Goal: Information Seeking & Learning: Learn about a topic

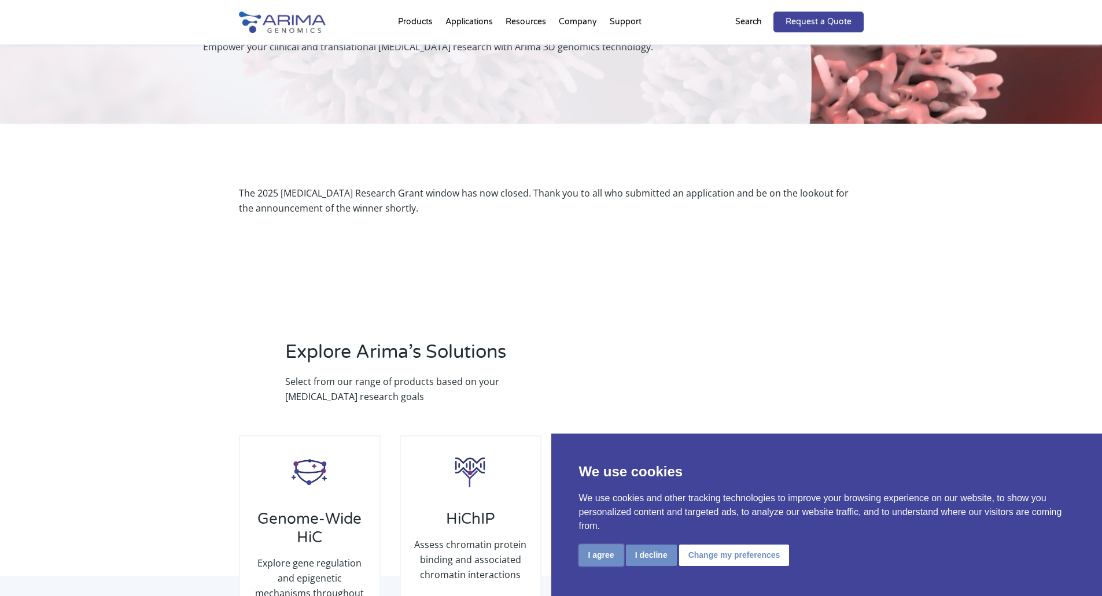
click at [593, 555] on button "I agree" at bounding box center [601, 555] width 45 height 21
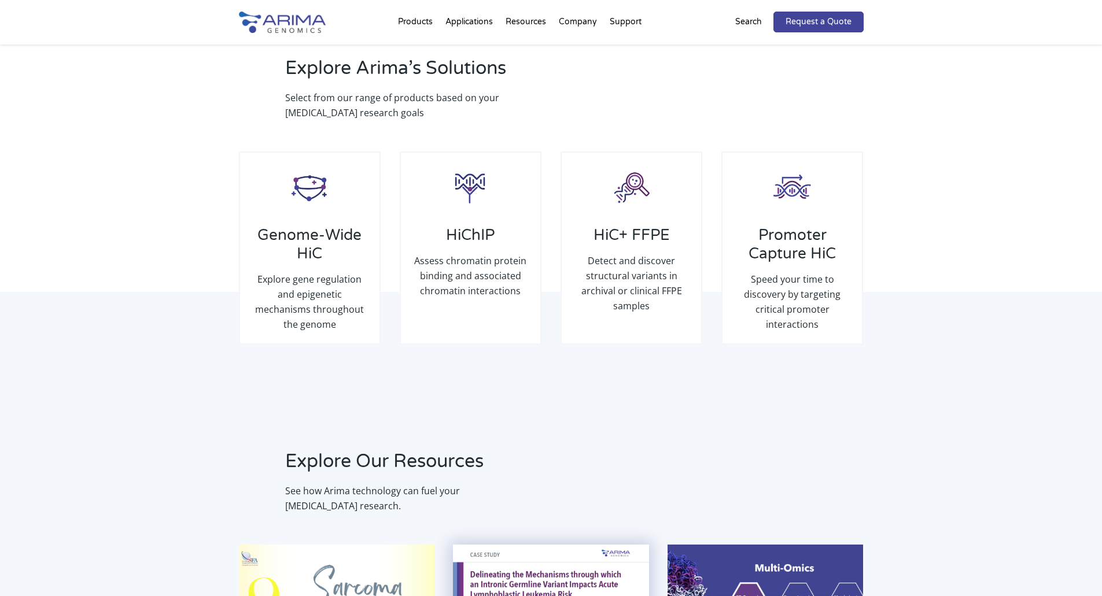
scroll to position [463, 0]
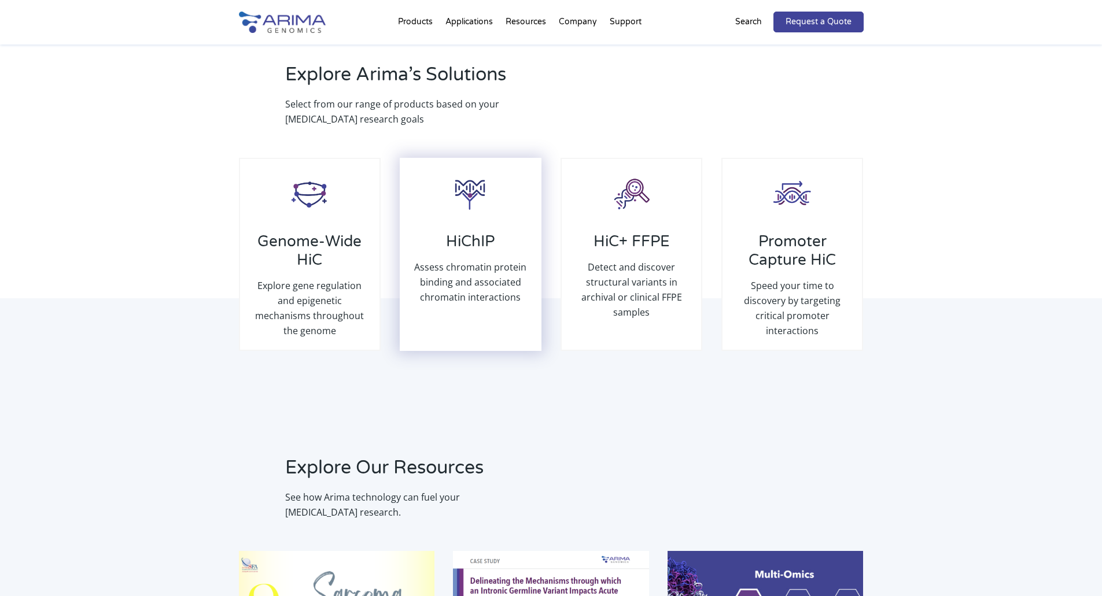
click at [478, 233] on h3 "HiChIP" at bounding box center [470, 246] width 117 height 27
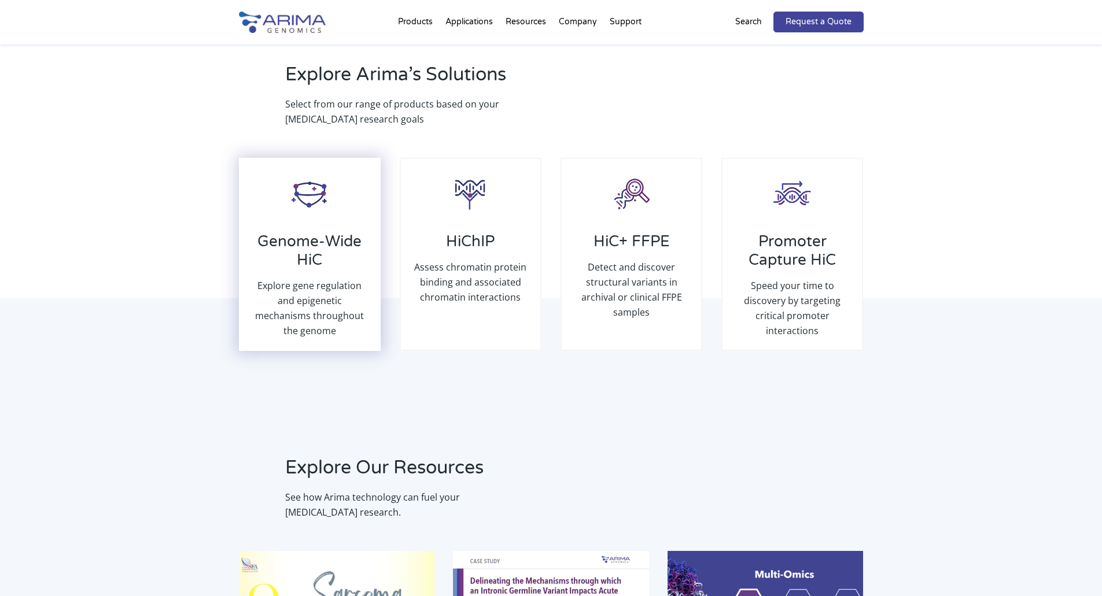
click at [318, 233] on h3 "Genome-Wide HiC" at bounding box center [310, 256] width 117 height 46
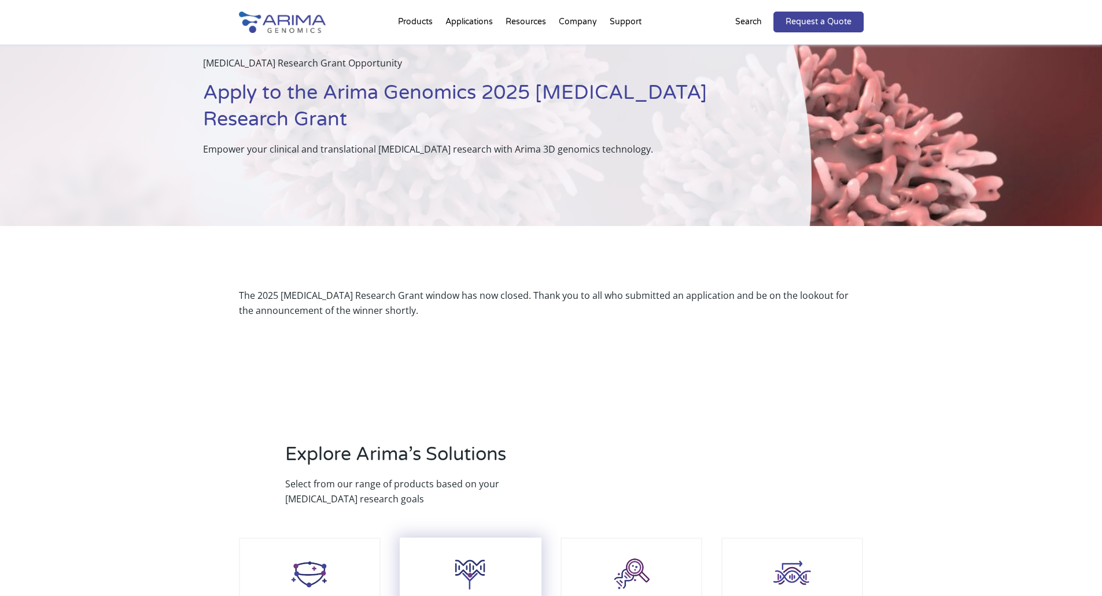
scroll to position [0, 0]
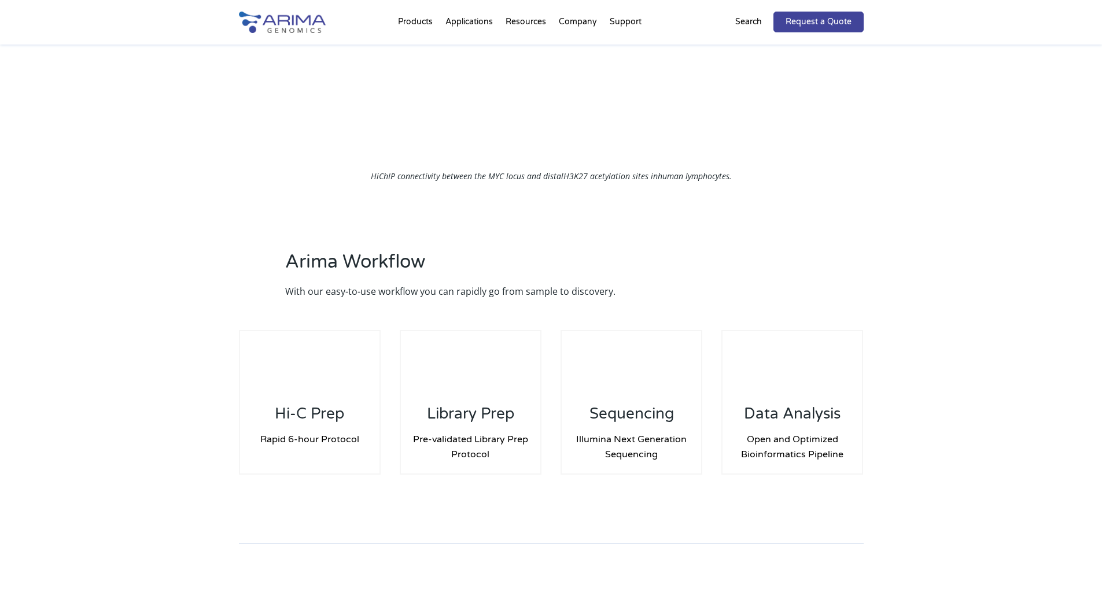
scroll to position [1434, 0]
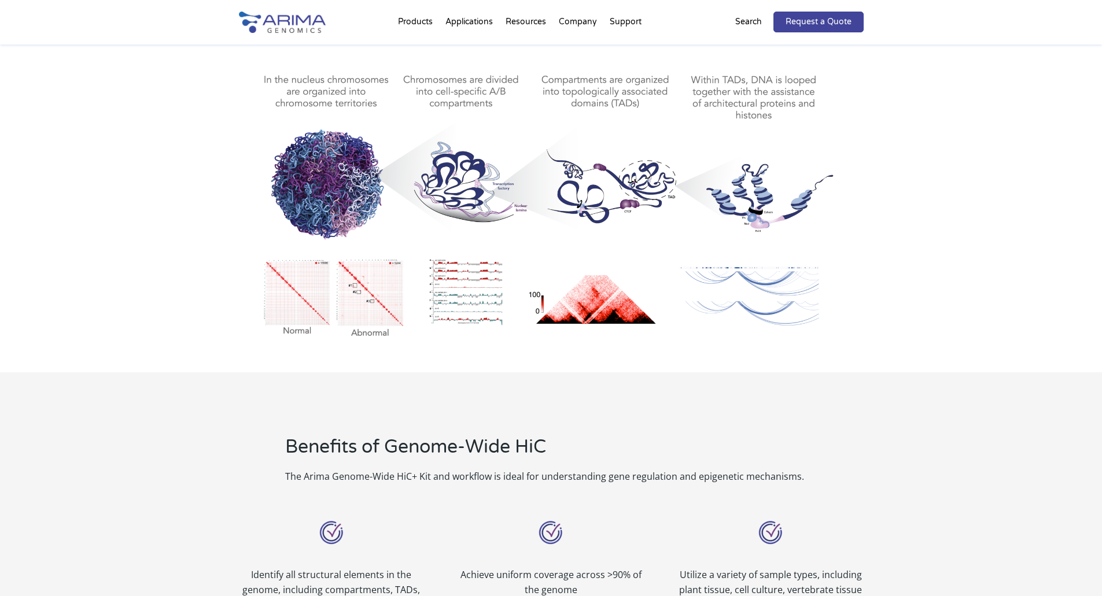
scroll to position [602, 0]
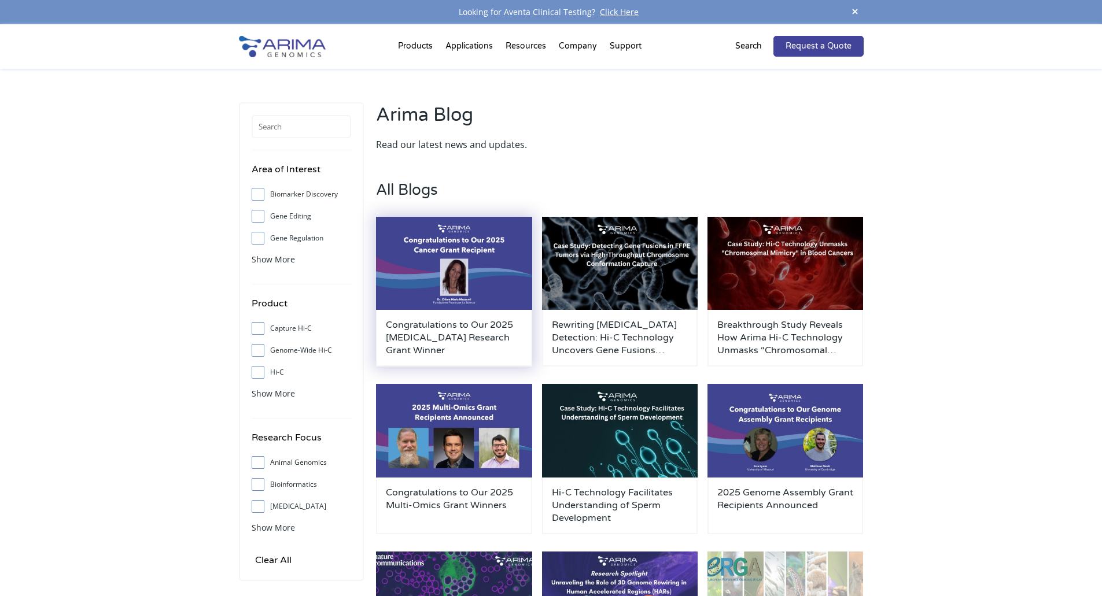
click at [484, 269] on img at bounding box center [454, 264] width 156 height 94
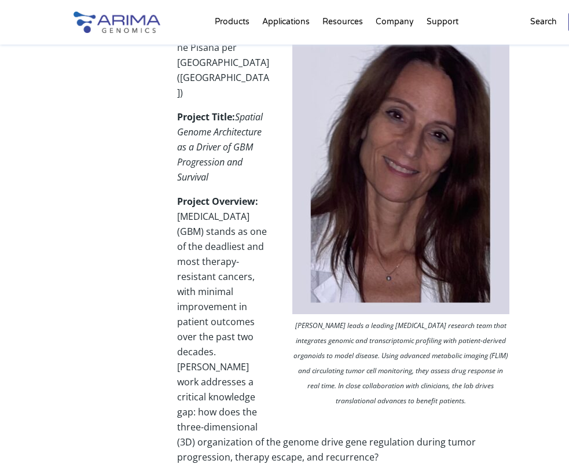
scroll to position [438, 0]
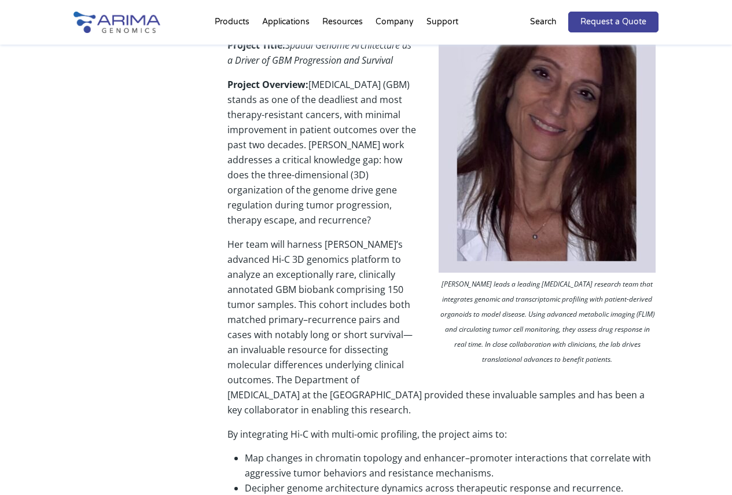
click at [133, 270] on div "Share We are thrilled to announce the recipient of our 2025 [MEDICAL_DATA] Rese…" at bounding box center [365, 249] width 585 height 1011
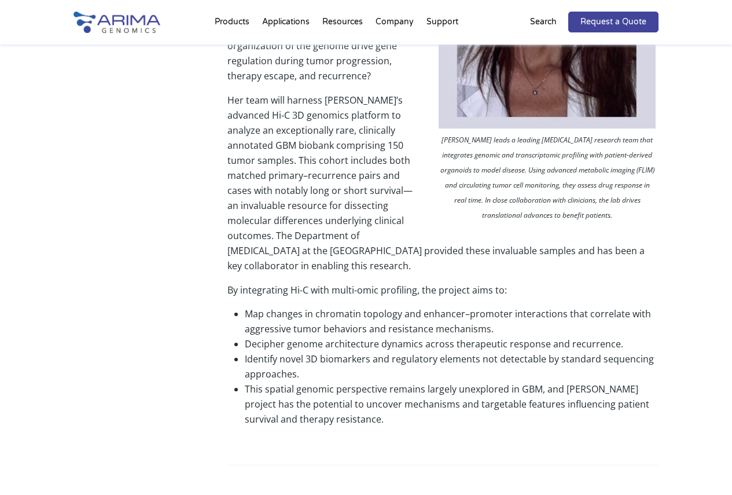
scroll to position [596, 0]
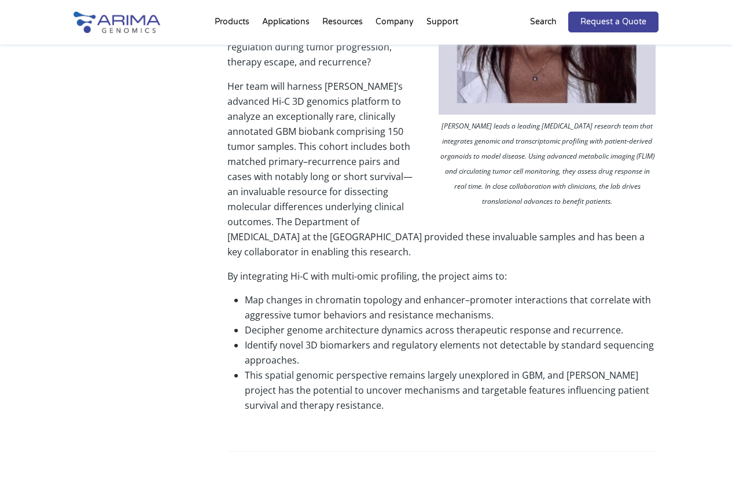
click at [388, 238] on p "Her team will harness [PERSON_NAME]’s advanced Hi-C 3D genomics platform to ana…" at bounding box center [442, 174] width 431 height 190
click at [440, 423] on div "Grant Recipient: [PERSON_NAME], PhD [PERSON_NAME] leads a leading [MEDICAL_DATA…" at bounding box center [442, 126] width 431 height 650
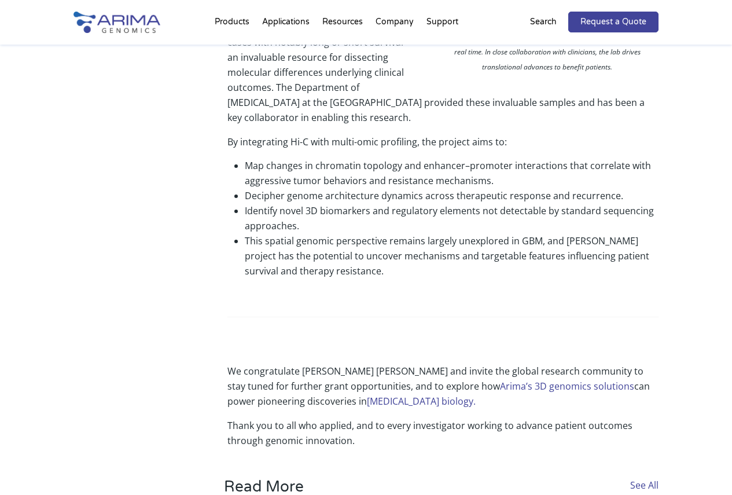
scroll to position [735, 0]
